Goal: Information Seeking & Learning: Learn about a topic

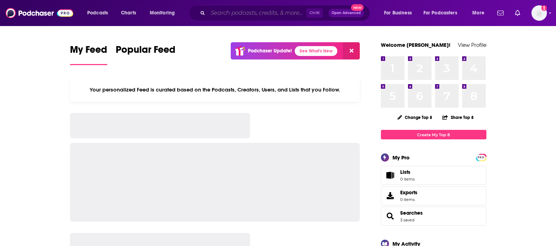
click at [248, 17] on input "Search podcasts, credits, & more..." at bounding box center [257, 12] width 99 height 11
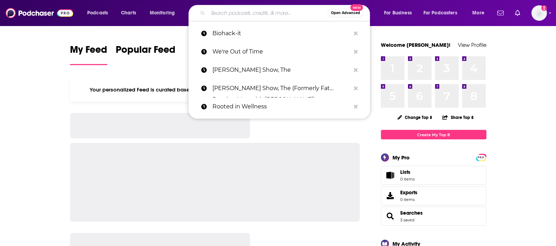
paste input "GLP-1 Hub: Support, Community, and Weight Loss"
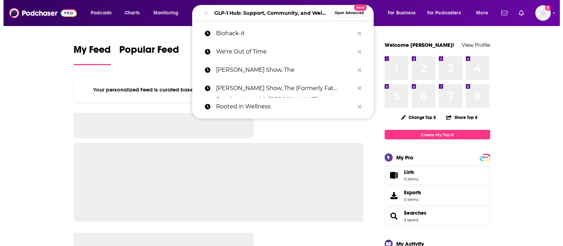
scroll to position [0, 30]
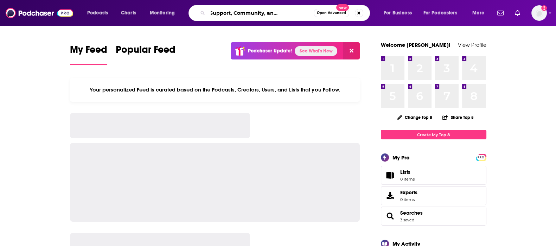
type input "GLP-1 Hub: Support, Community, and Weight Loss"
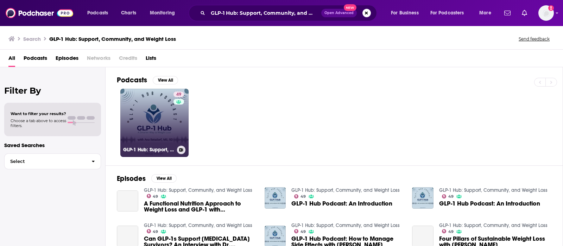
click at [163, 122] on link "49 GLP-1 Hub: Support, Community, and Weight Loss" at bounding box center [154, 123] width 68 height 68
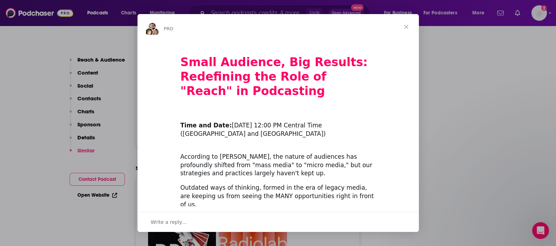
scroll to position [836, 0]
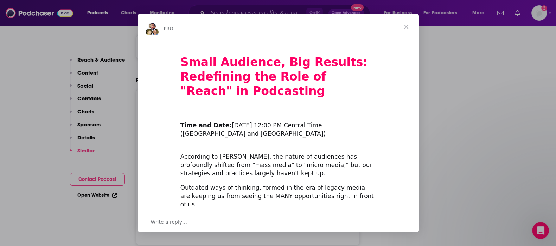
click at [406, 24] on span "Close" at bounding box center [406, 26] width 25 height 25
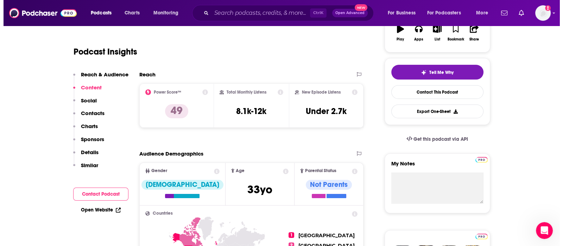
scroll to position [0, 0]
